Goal: Transaction & Acquisition: Purchase product/service

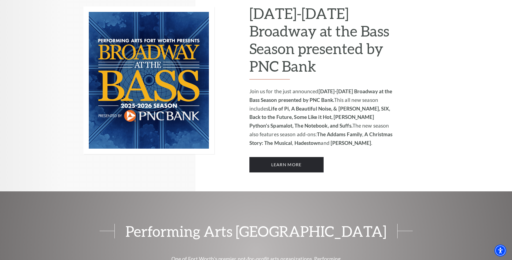
scroll to position [405, 0]
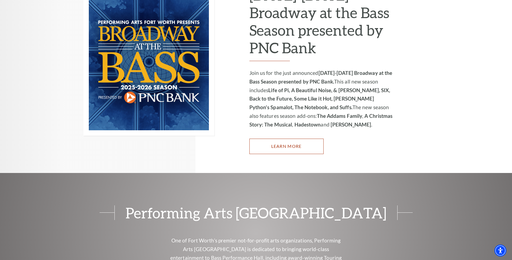
click at [304, 138] on link "Learn More" at bounding box center [286, 145] width 74 height 15
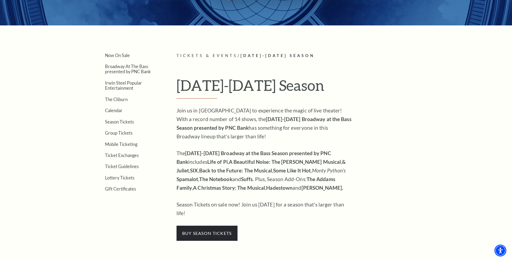
scroll to position [135, 0]
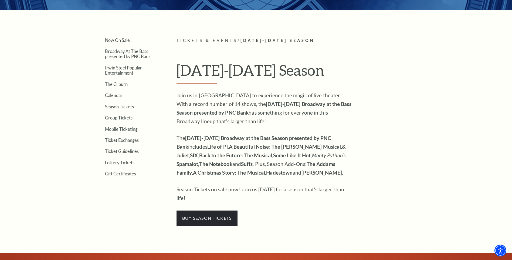
click at [110, 99] on ul "Now On Sale Broadway At The Bass presented by PNC Bank [PERSON_NAME] Steel Popu…" at bounding box center [125, 106] width 72 height 139
click at [109, 95] on link "Calendar" at bounding box center [114, 95] width 18 height 5
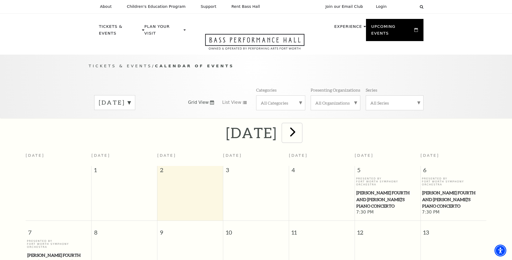
click at [300, 127] on span "next" at bounding box center [292, 131] width 15 height 15
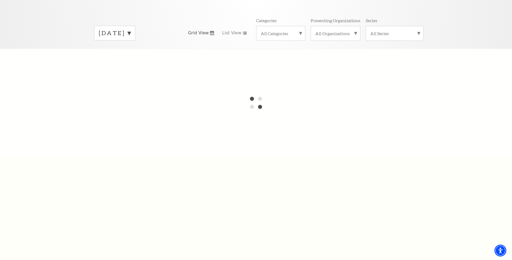
scroll to position [81, 0]
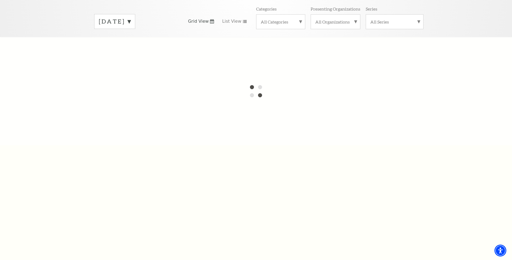
click at [133, 19] on div "September 2025" at bounding box center [114, 21] width 41 height 15
click at [131, 28] on label "October 2025" at bounding box center [115, 33] width 32 height 12
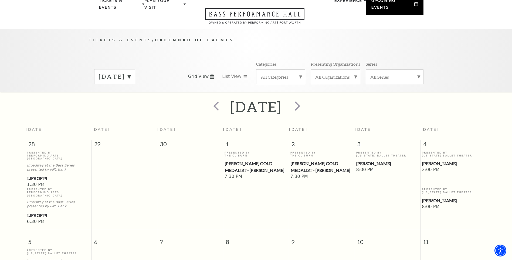
scroll to position [0, 0]
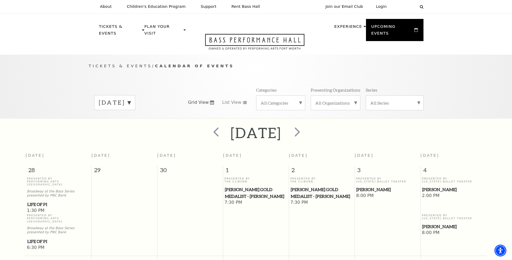
click at [126, 98] on label "October 2025" at bounding box center [115, 102] width 32 height 8
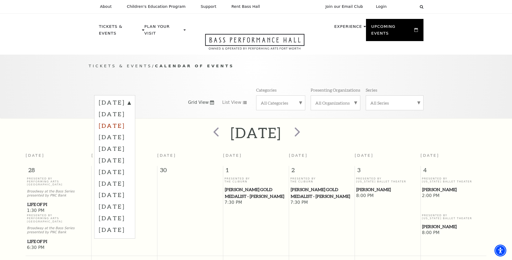
click at [128, 120] on label "November 2025" at bounding box center [115, 126] width 32 height 12
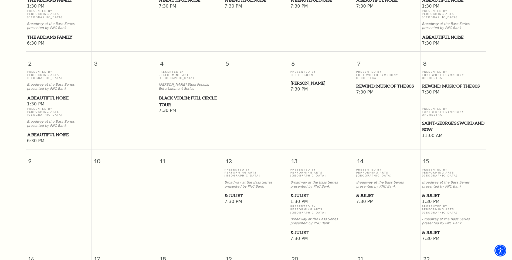
scroll to position [210, 0]
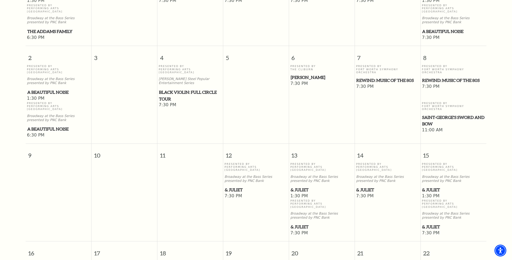
click at [303, 223] on span "& Juliet" at bounding box center [322, 226] width 62 height 7
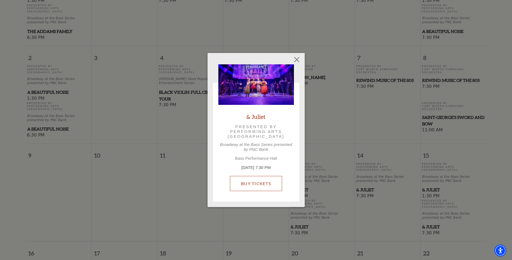
click at [264, 186] on link "Buy Tickets" at bounding box center [256, 183] width 52 height 15
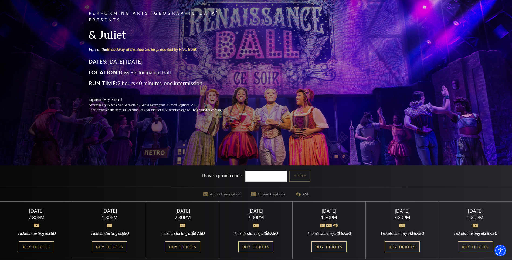
scroll to position [81, 0]
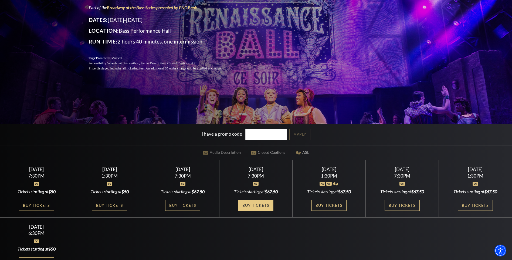
click at [258, 207] on link "Buy Tickets" at bounding box center [255, 204] width 35 height 11
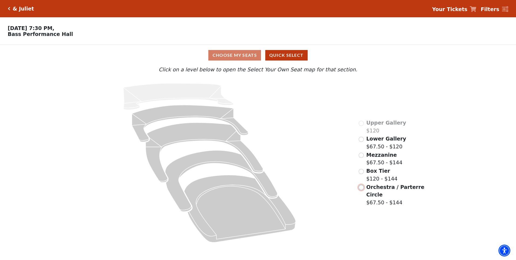
click at [362, 189] on input "Orchestra / Parterre Circle$67.50 - $144\a" at bounding box center [361, 187] width 5 height 5
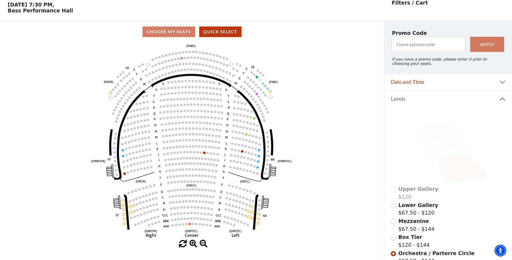
scroll to position [25, 0]
